Goal: Task Accomplishment & Management: Complete application form

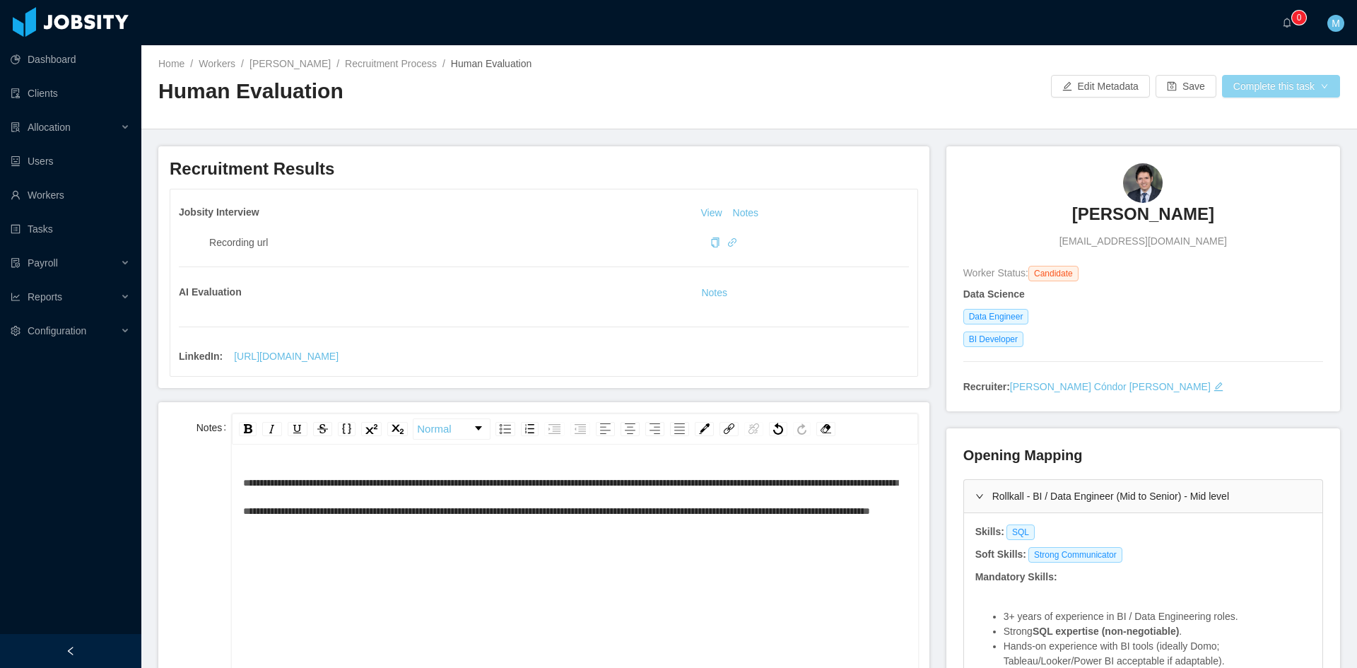
click at [1263, 95] on button "Complete this task" at bounding box center [1281, 86] width 118 height 23
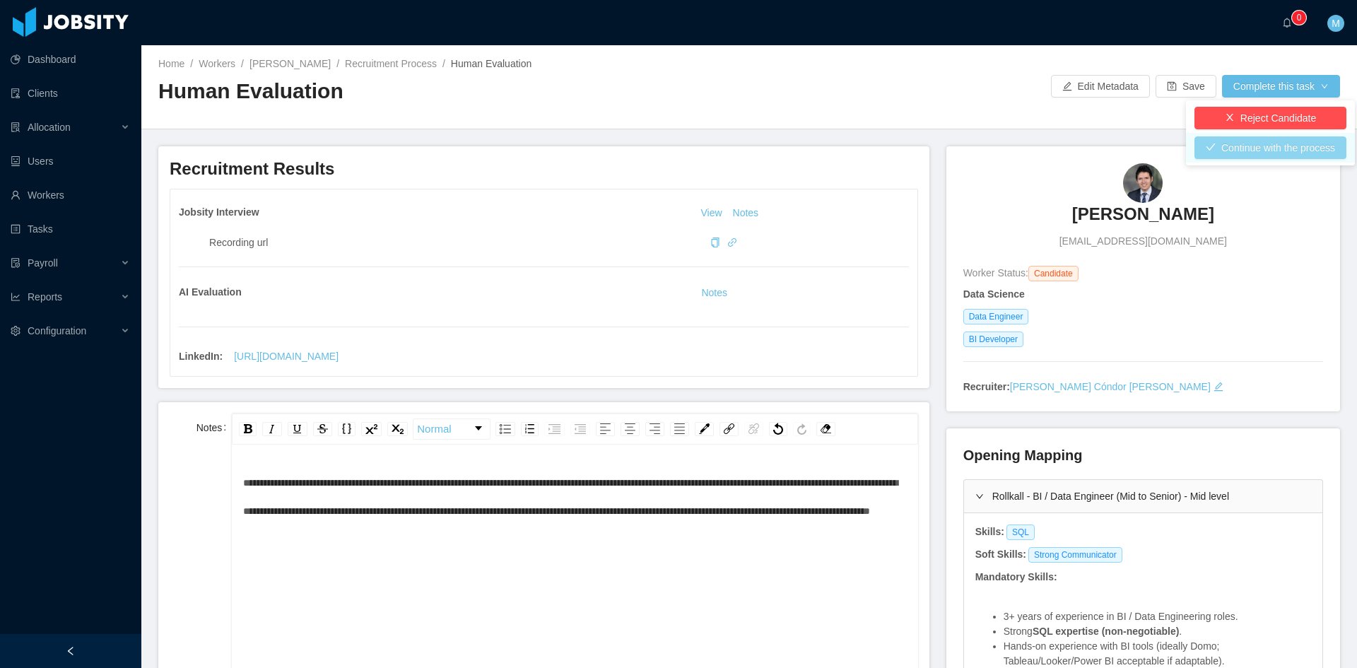
click at [1263, 145] on button "Continue with the process" at bounding box center [1271, 147] width 152 height 23
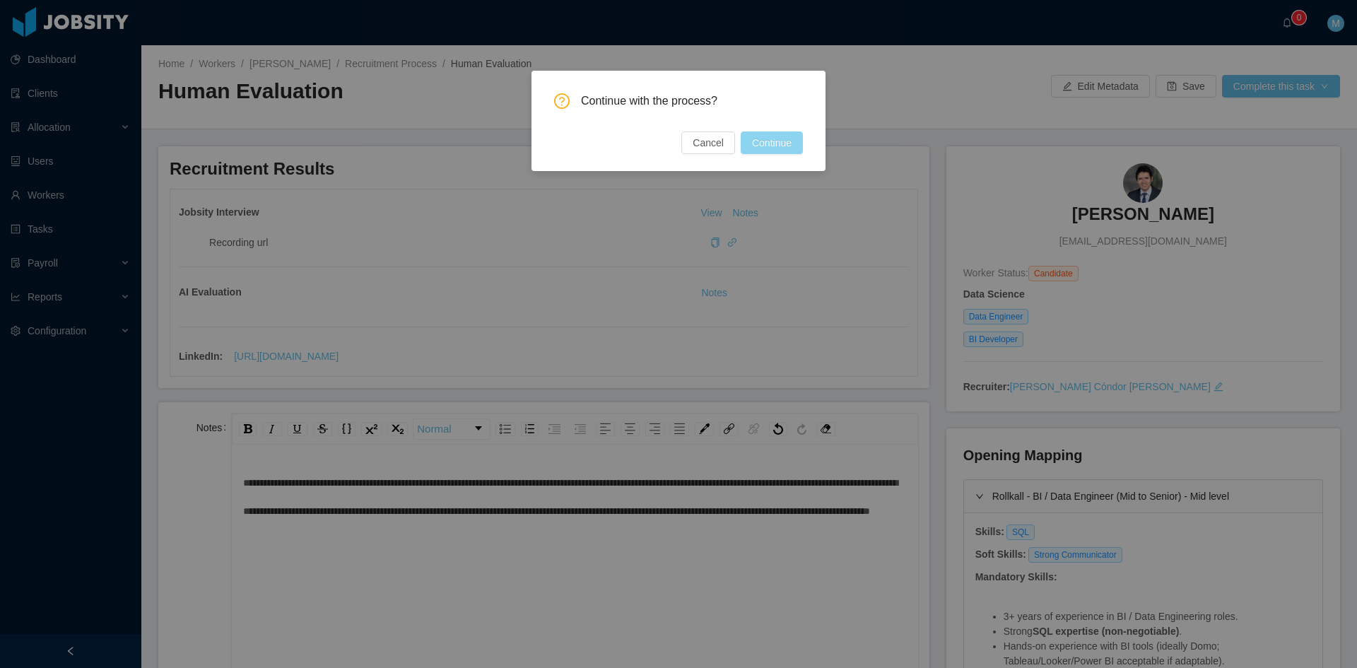
click at [790, 145] on button "Continue" at bounding box center [772, 142] width 62 height 23
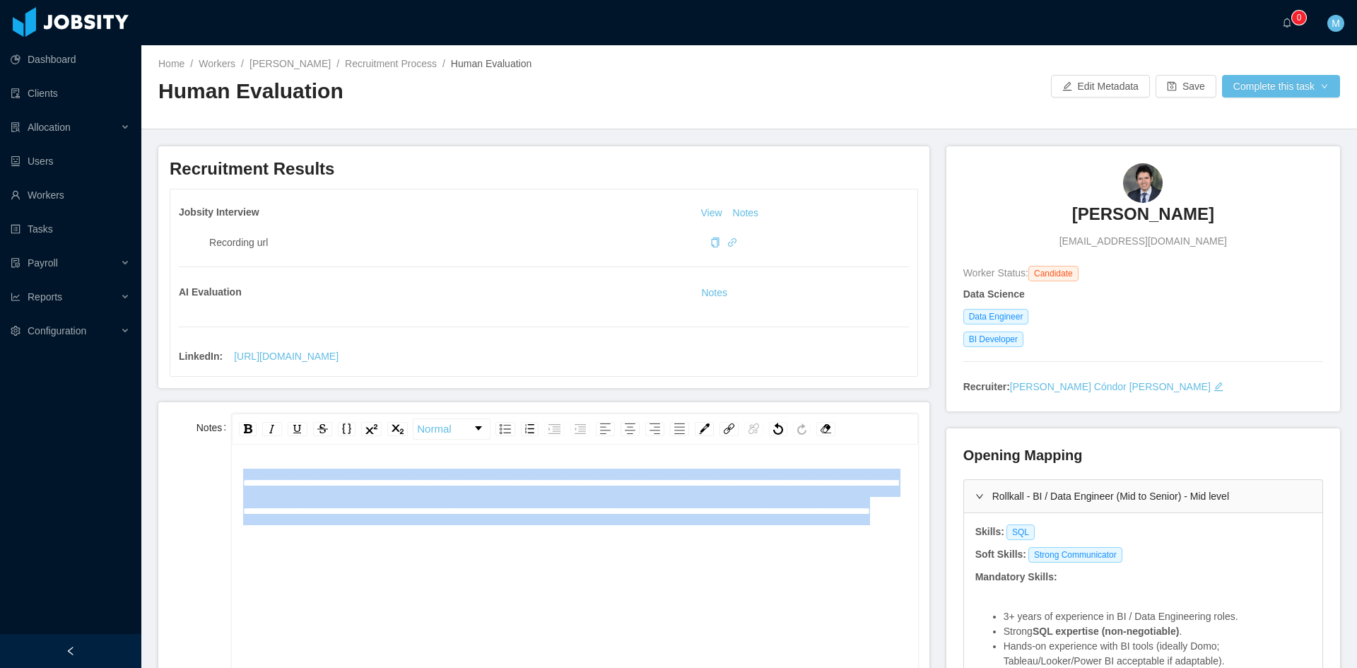
drag, startPoint x: 653, startPoint y: 542, endPoint x: 212, endPoint y: 478, distance: 445.7
click at [212, 478] on div "**********" at bounding box center [544, 554] width 749 height 282
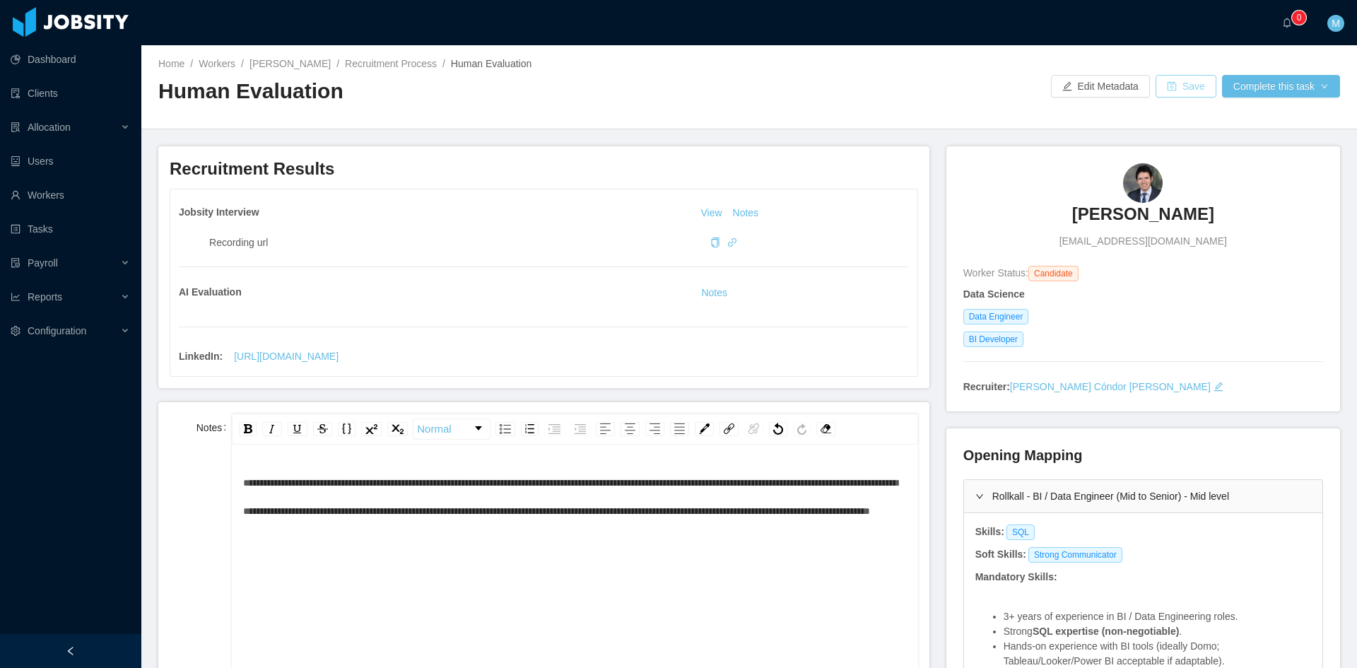
drag, startPoint x: 1197, startPoint y: 71, endPoint x: 1187, endPoint y: 80, distance: 13.5
click at [1196, 71] on div "Home / Workers / Leonardo Bonilla / Recruitment Process / Human Evaluation / Hu…" at bounding box center [749, 87] width 1216 height 84
click at [1183, 83] on button "Save" at bounding box center [1186, 86] width 61 height 23
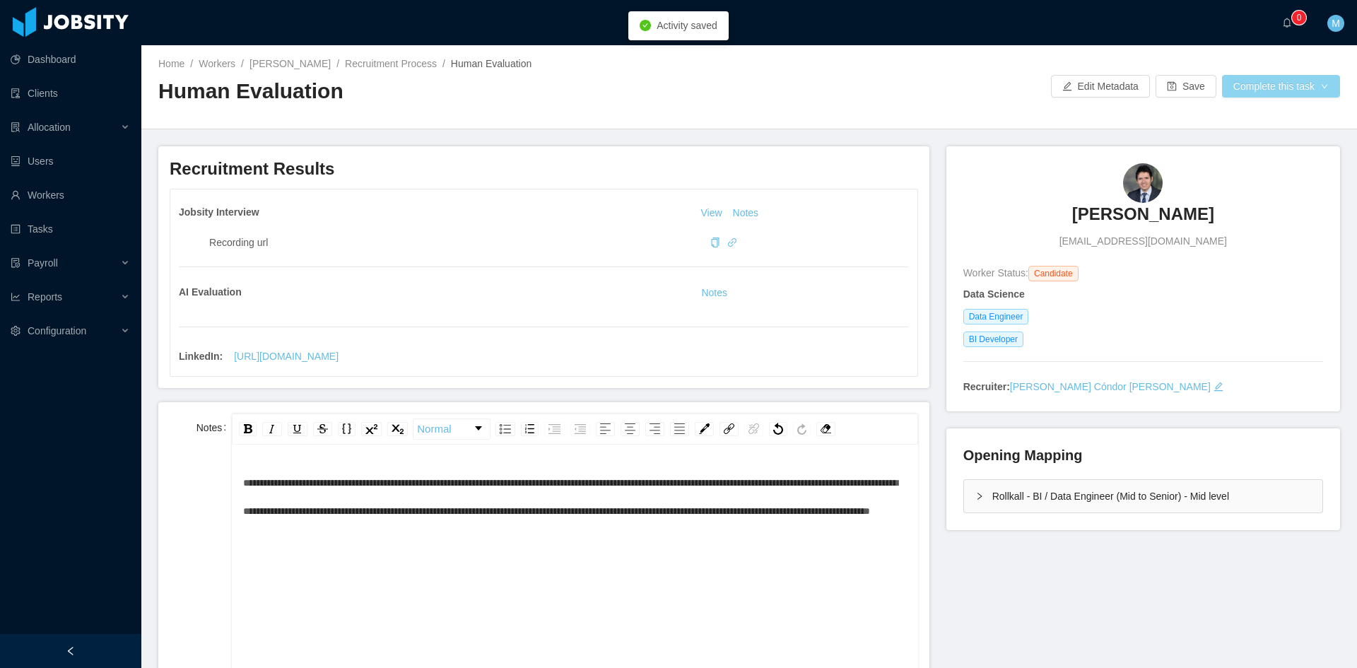
click at [1269, 86] on button "Complete this task" at bounding box center [1281, 86] width 118 height 23
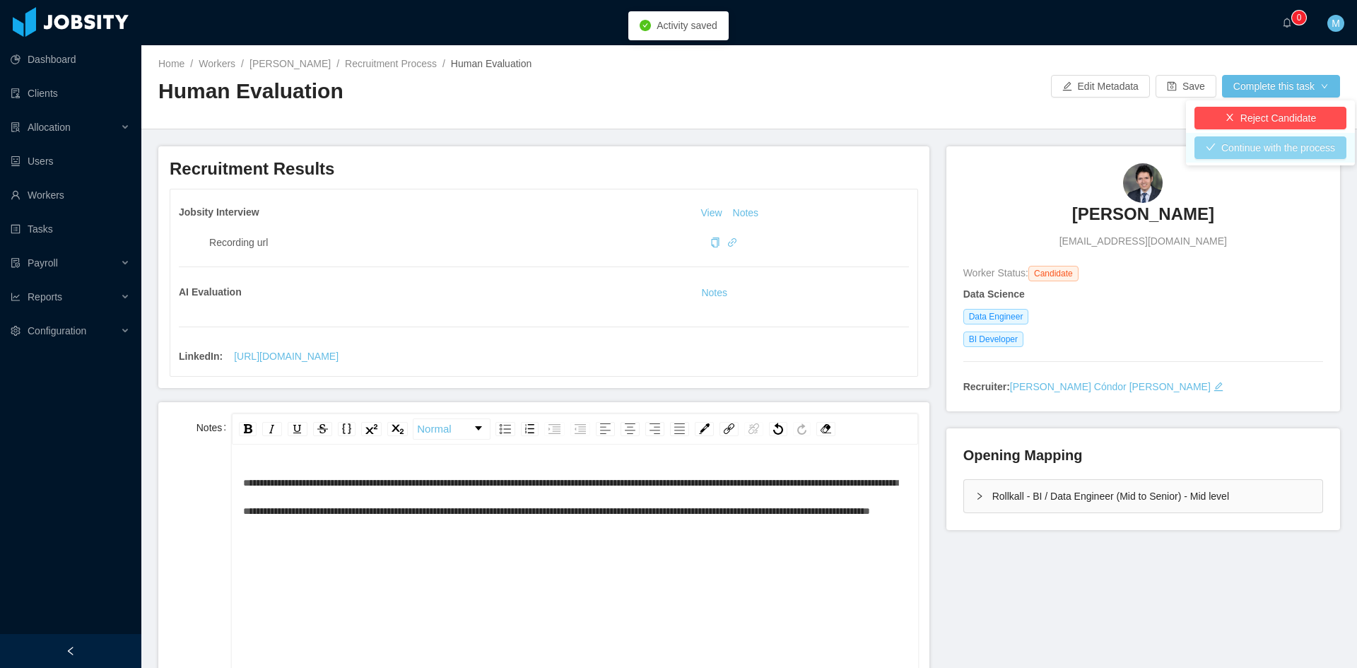
click at [1243, 145] on button "Continue with the process" at bounding box center [1271, 147] width 152 height 23
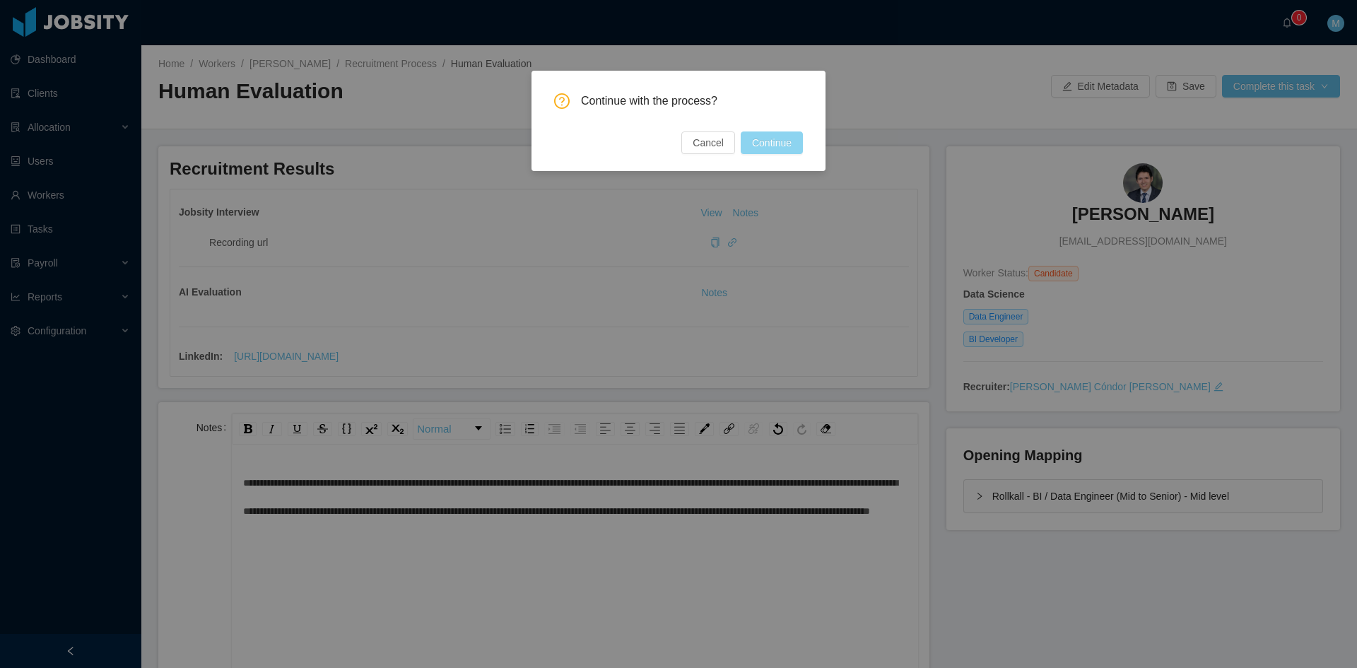
click at [786, 141] on button "Continue" at bounding box center [772, 142] width 62 height 23
